Goal: Use online tool/utility: Utilize a website feature to perform a specific function

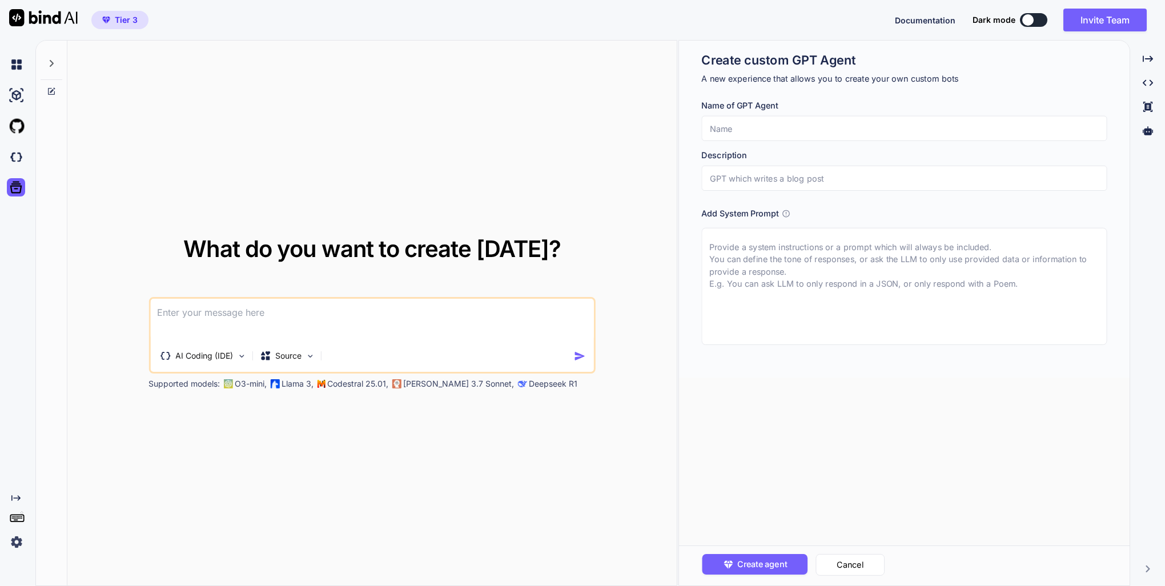
click at [199, 312] on textarea at bounding box center [372, 320] width 444 height 42
click at [306, 357] on img at bounding box center [310, 356] width 10 height 10
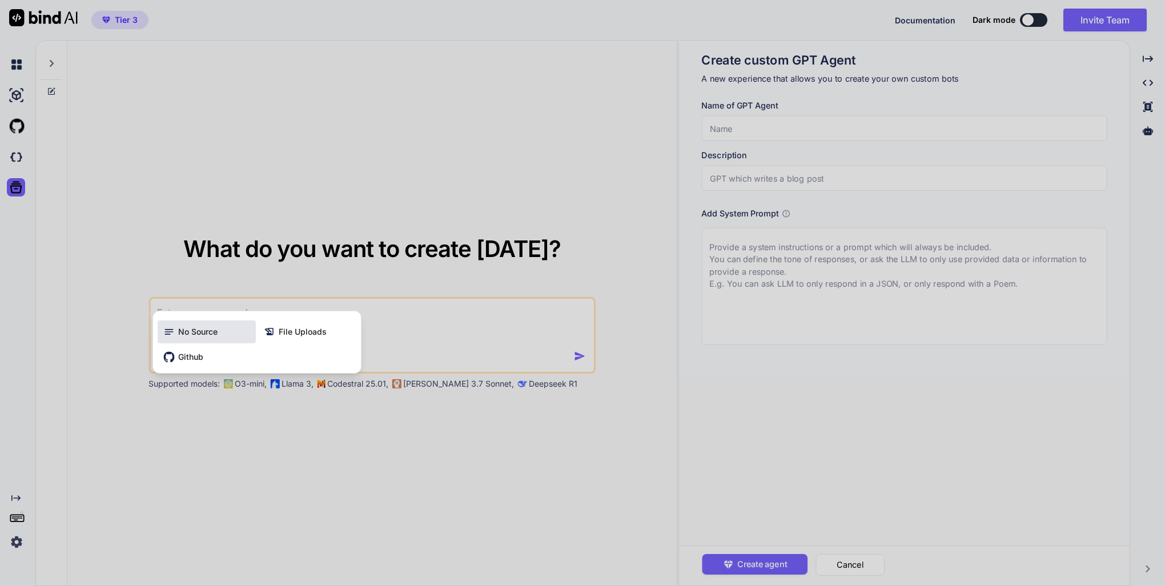
click at [187, 335] on span "No Source" at bounding box center [197, 331] width 39 height 11
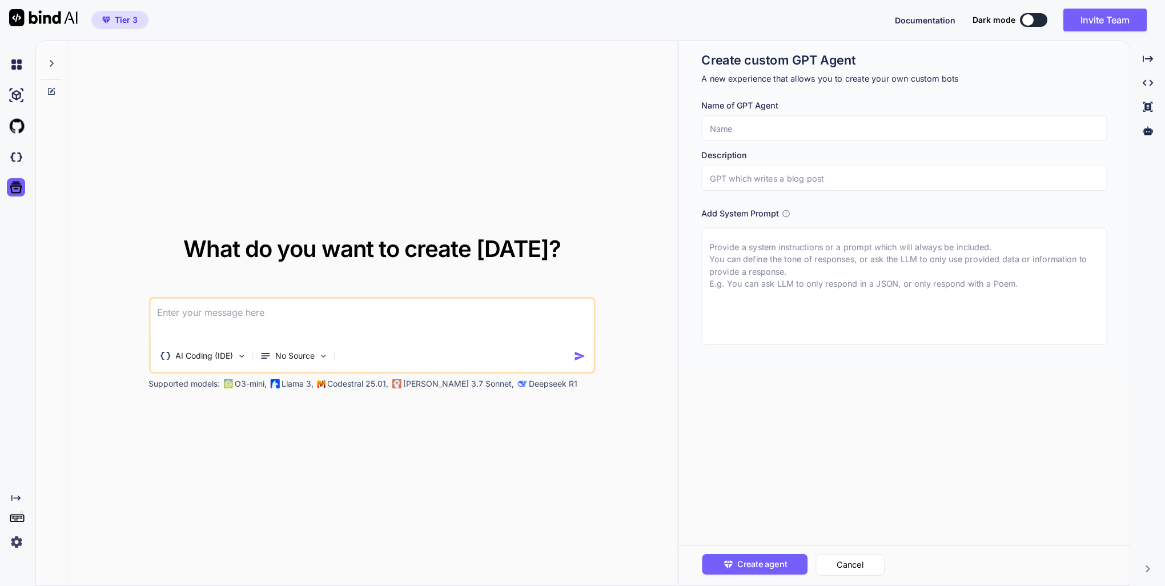
click at [217, 311] on textarea at bounding box center [372, 320] width 444 height 42
click at [15, 497] on icon "Created with Pixso." at bounding box center [15, 497] width 9 height 9
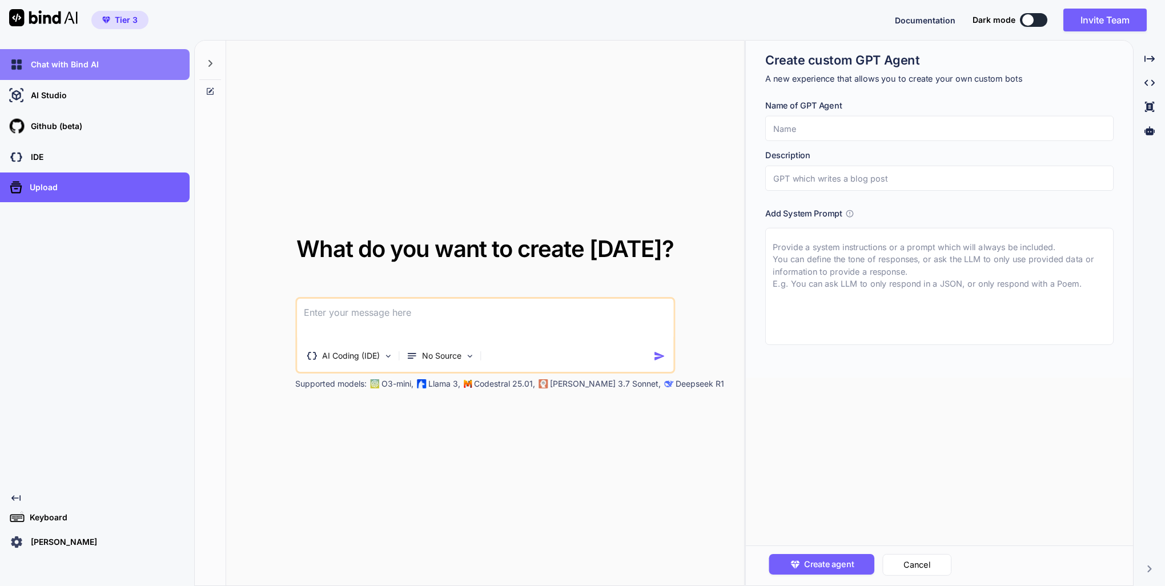
click at [65, 69] on p "Chat with Bind AI" at bounding box center [62, 64] width 72 height 11
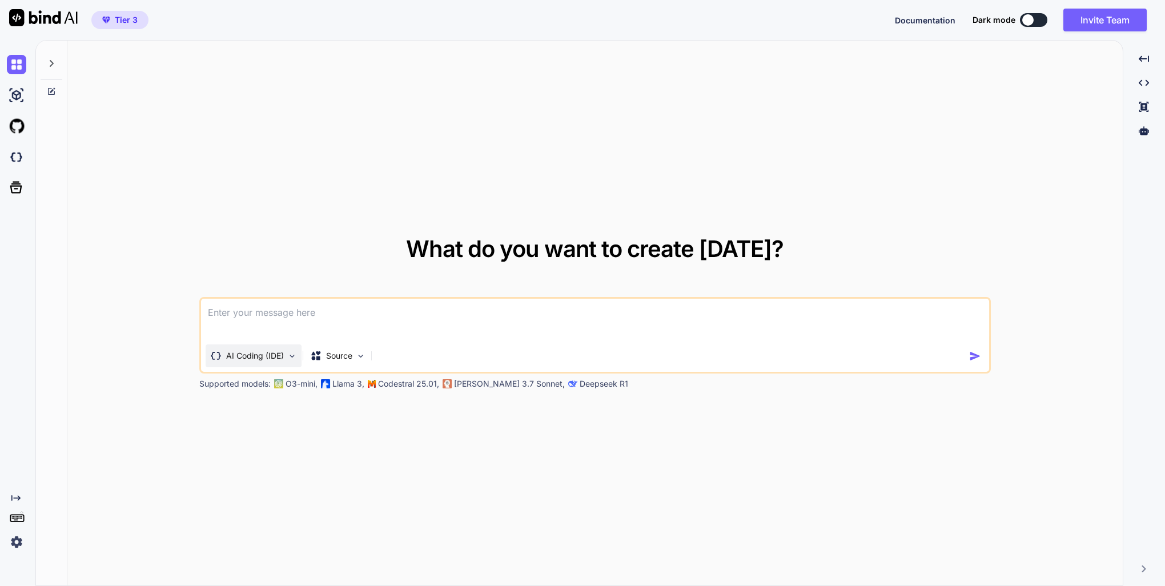
click at [273, 356] on p "AI Coding (IDE)" at bounding box center [255, 355] width 58 height 11
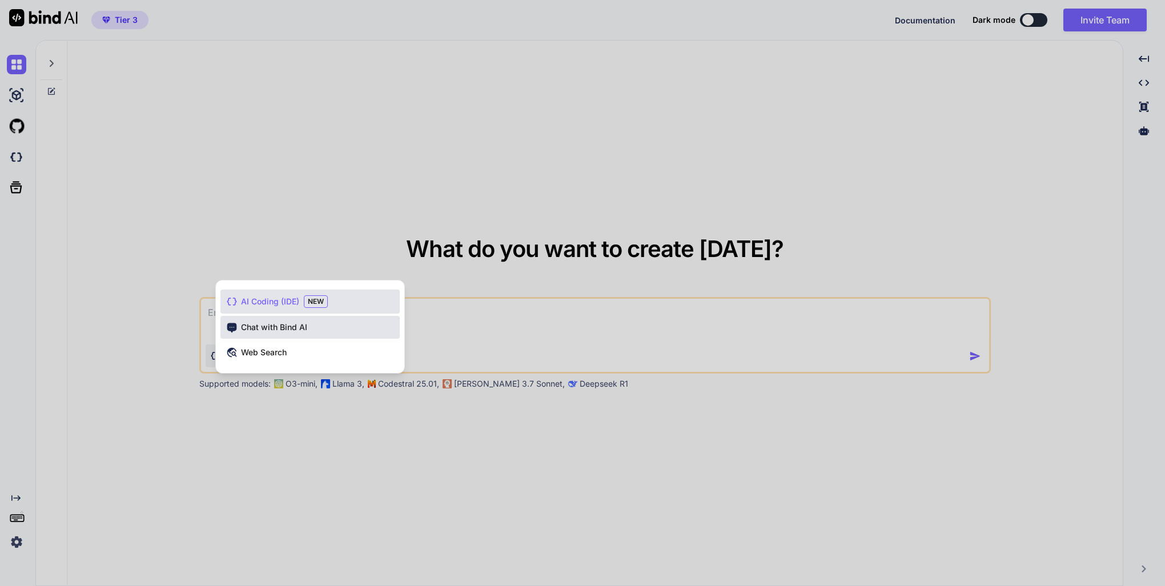
click at [281, 328] on span "Chat with Bind AI" at bounding box center [274, 326] width 66 height 11
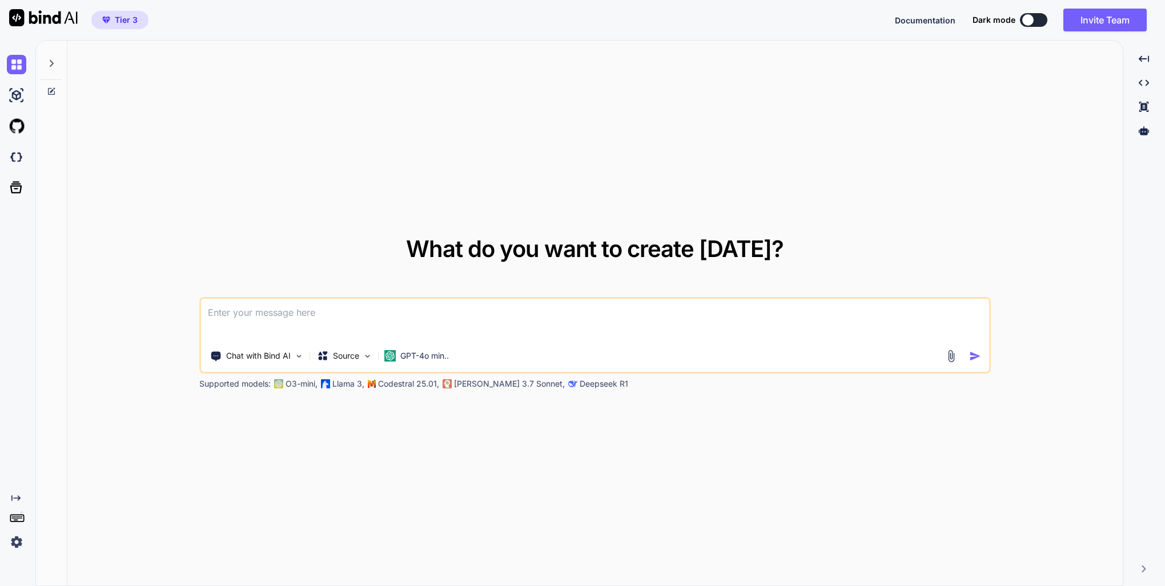
click at [293, 311] on textarea at bounding box center [595, 320] width 788 height 42
click at [418, 353] on p "GPT-4o min.." at bounding box center [424, 355] width 49 height 11
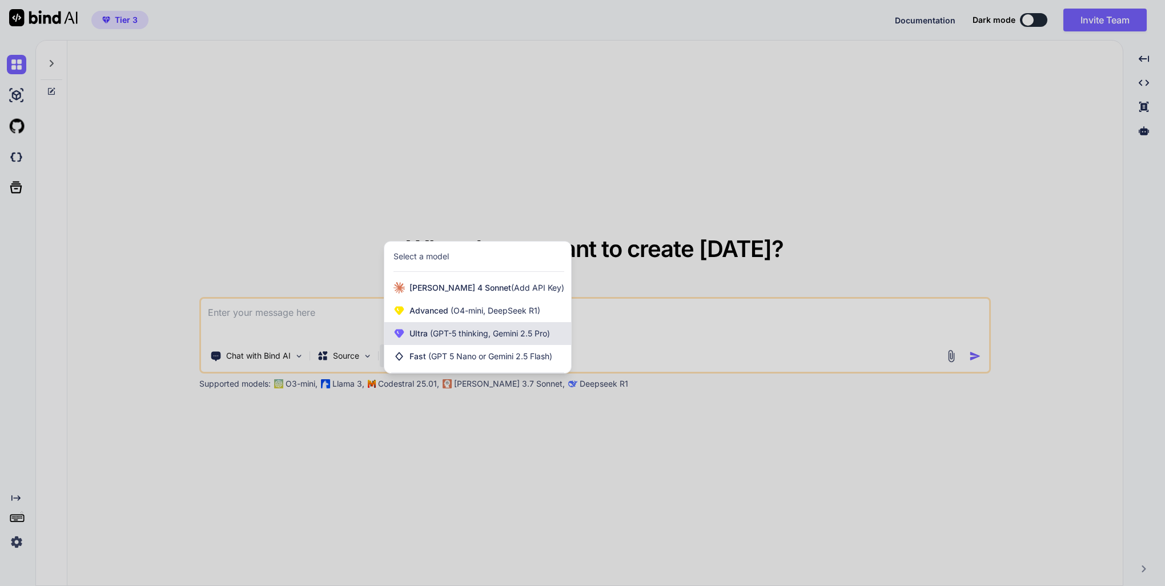
click at [456, 339] on span "Ultra (GPT-5 thinking, Gemini 2.5 Pro)" at bounding box center [479, 333] width 140 height 11
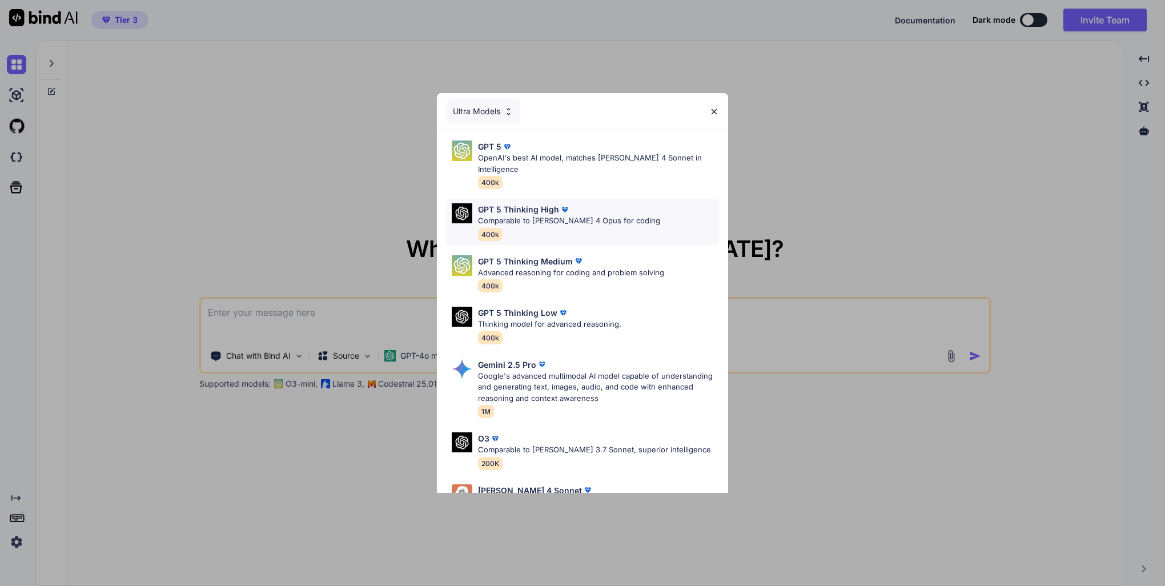
click at [543, 215] on p "Comparable to Claude 4 Opus for coding" at bounding box center [569, 220] width 182 height 11
type textarea "x"
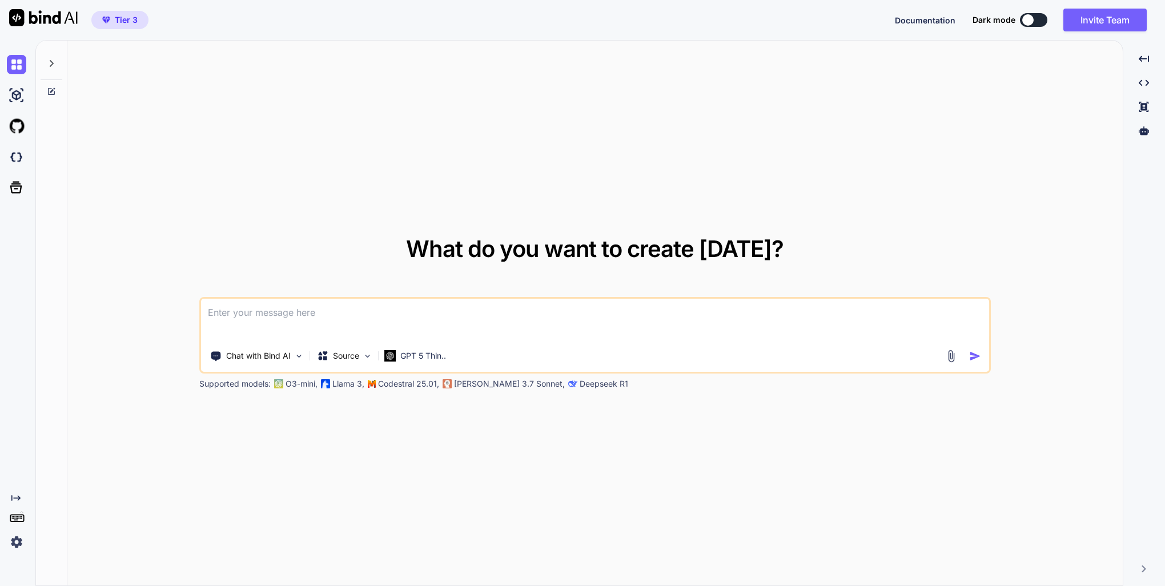
click at [365, 317] on textarea at bounding box center [595, 320] width 788 height 42
